Goal: Information Seeking & Learning: Learn about a topic

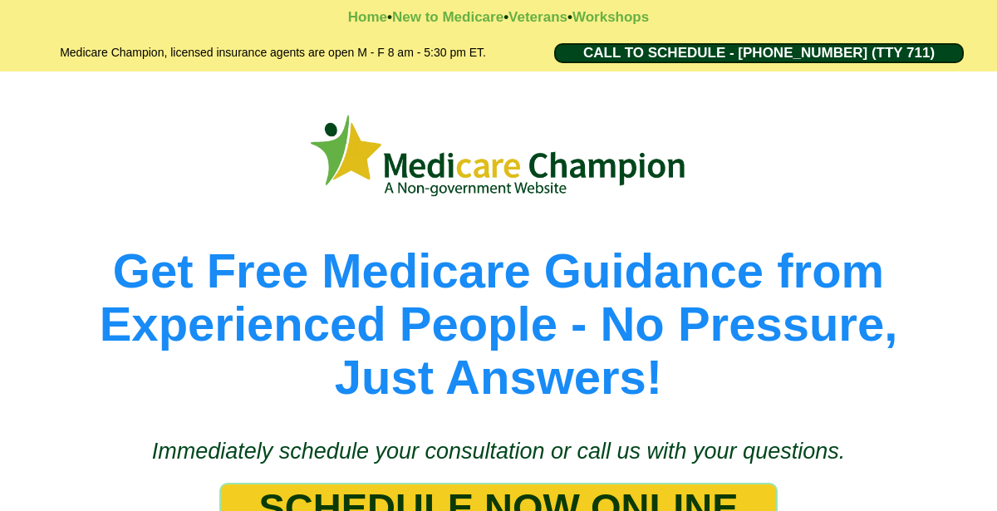
click at [499, 239] on div "Get Free Medicare Guidance from Experienced People - No Pressure, Just Answers!" at bounding box center [499, 307] width 964 height 192
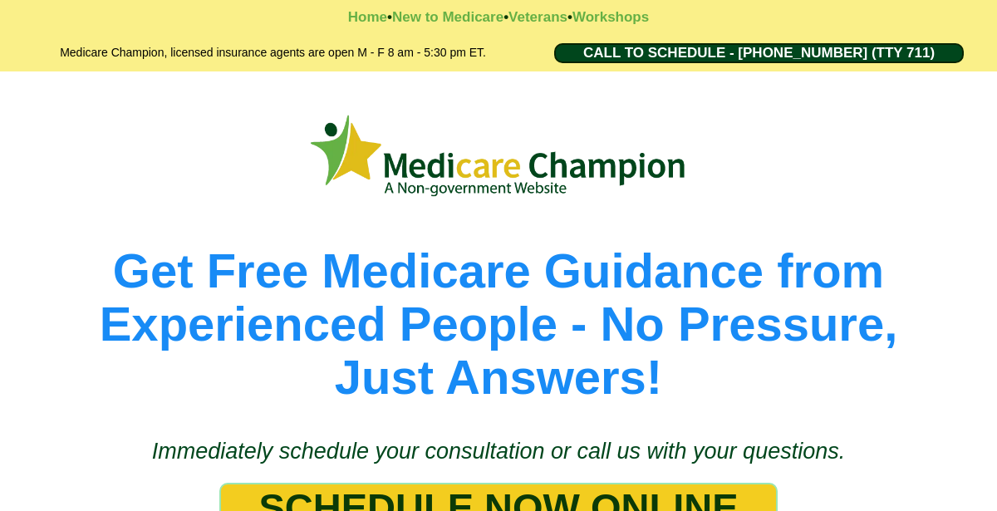
click at [499, 239] on div "Get Free Medicare Guidance from Experienced People - No Pressure, Just Answers!" at bounding box center [499, 307] width 964 height 192
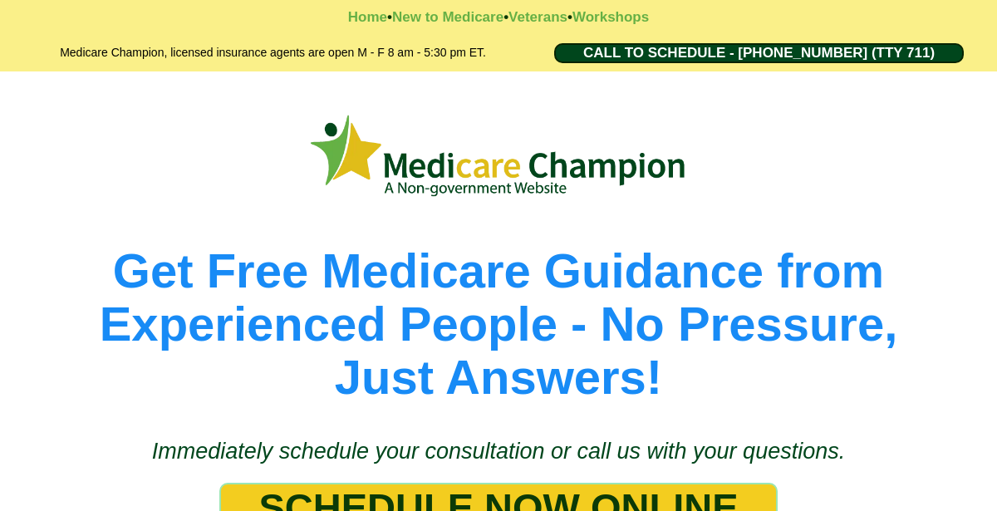
click at [499, 239] on div "Get Free Medicare Guidance from Experienced People - No Pressure, Just Answers!" at bounding box center [499, 307] width 964 height 192
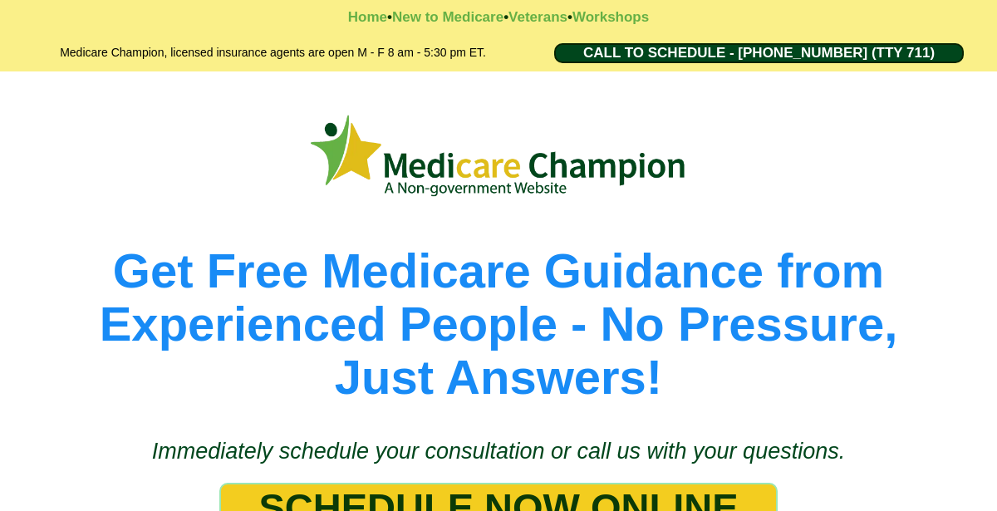
click at [499, 239] on div "Get Free Medicare Guidance from Experienced People - No Pressure, Just Answers!" at bounding box center [499, 307] width 964 height 192
